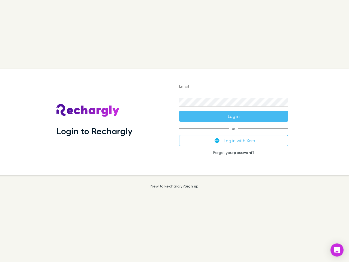
click at [174, 131] on div "Login to Rechargly" at bounding box center [113, 122] width 123 height 106
click at [234, 87] on input "Email" at bounding box center [233, 86] width 109 height 9
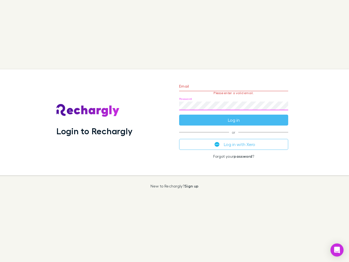
click at [234, 116] on form "Email Please enter a valid email. Password Log in" at bounding box center [233, 101] width 109 height 47
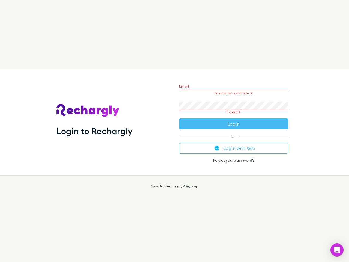
click at [234, 140] on div "Email Please enter a valid email. Password Please fill Log in or Log in with Xe…" at bounding box center [234, 122] width 118 height 106
click at [337, 250] on icon "Open Intercom Messenger" at bounding box center [337, 249] width 6 height 7
